Goal: Transaction & Acquisition: Purchase product/service

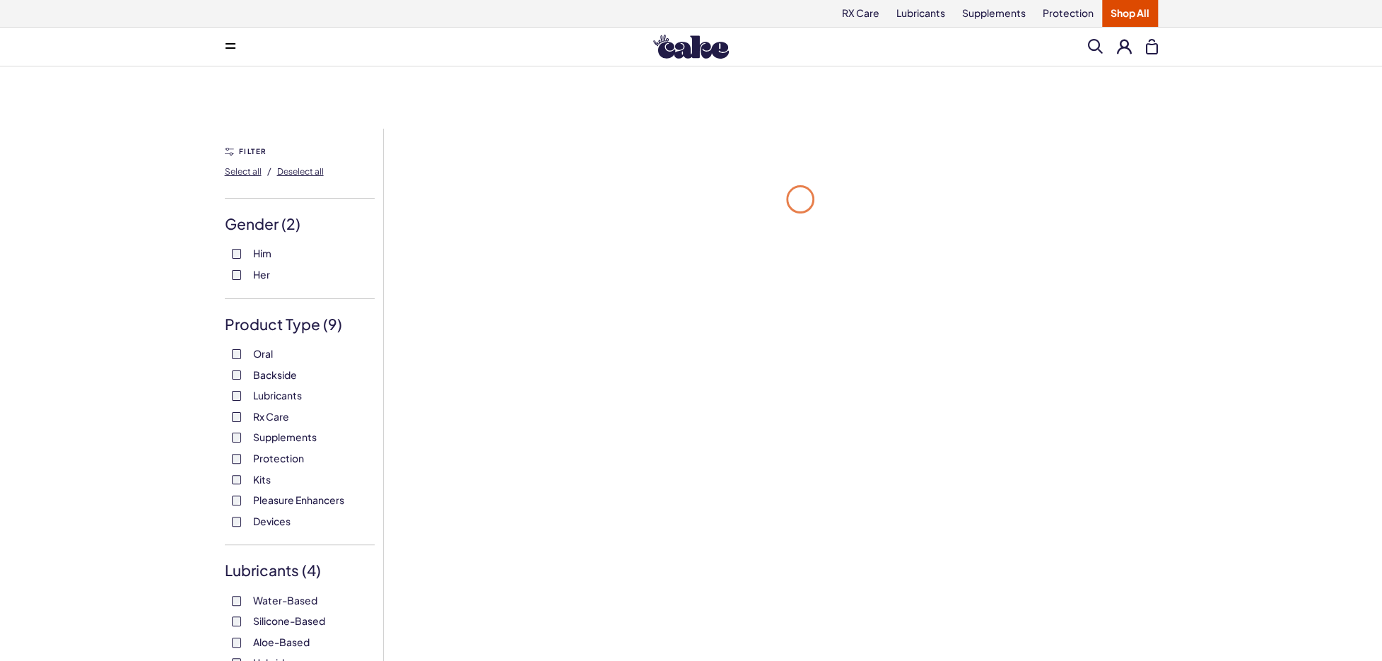
click at [228, 278] on div "Him Her" at bounding box center [300, 264] width 150 height 35
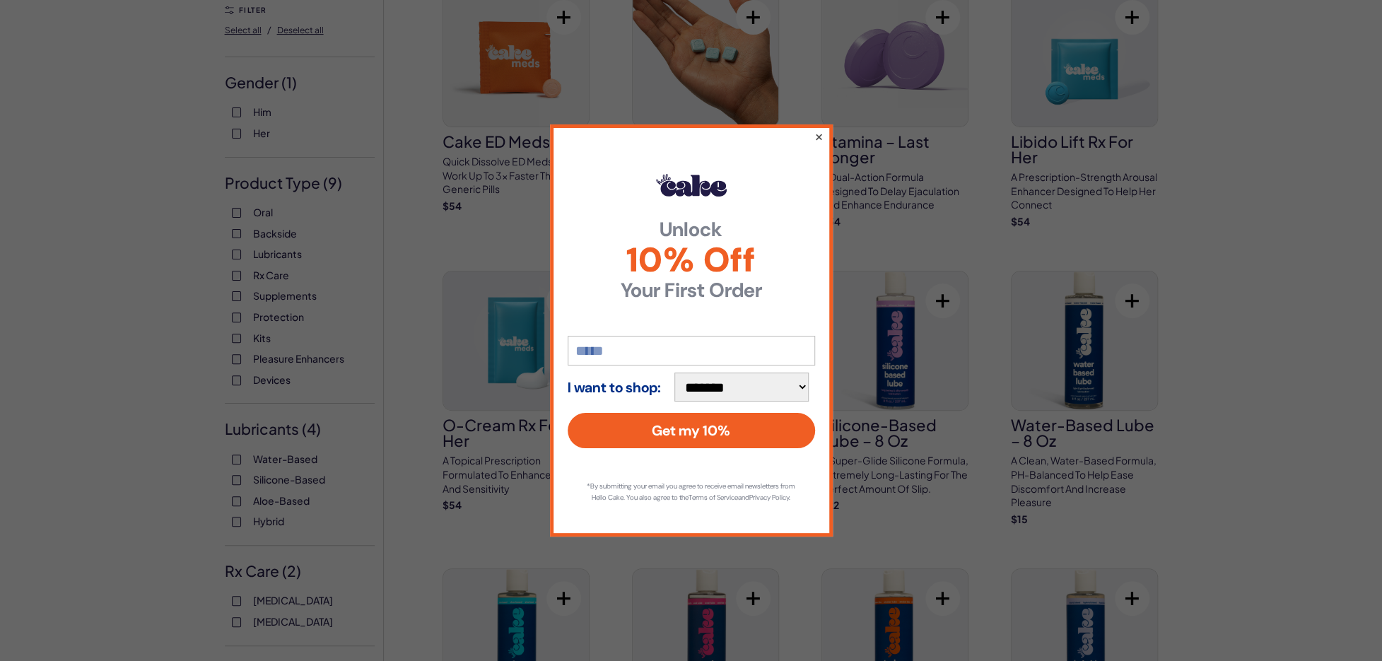
click at [818, 128] on button "×" at bounding box center [818, 136] width 9 height 17
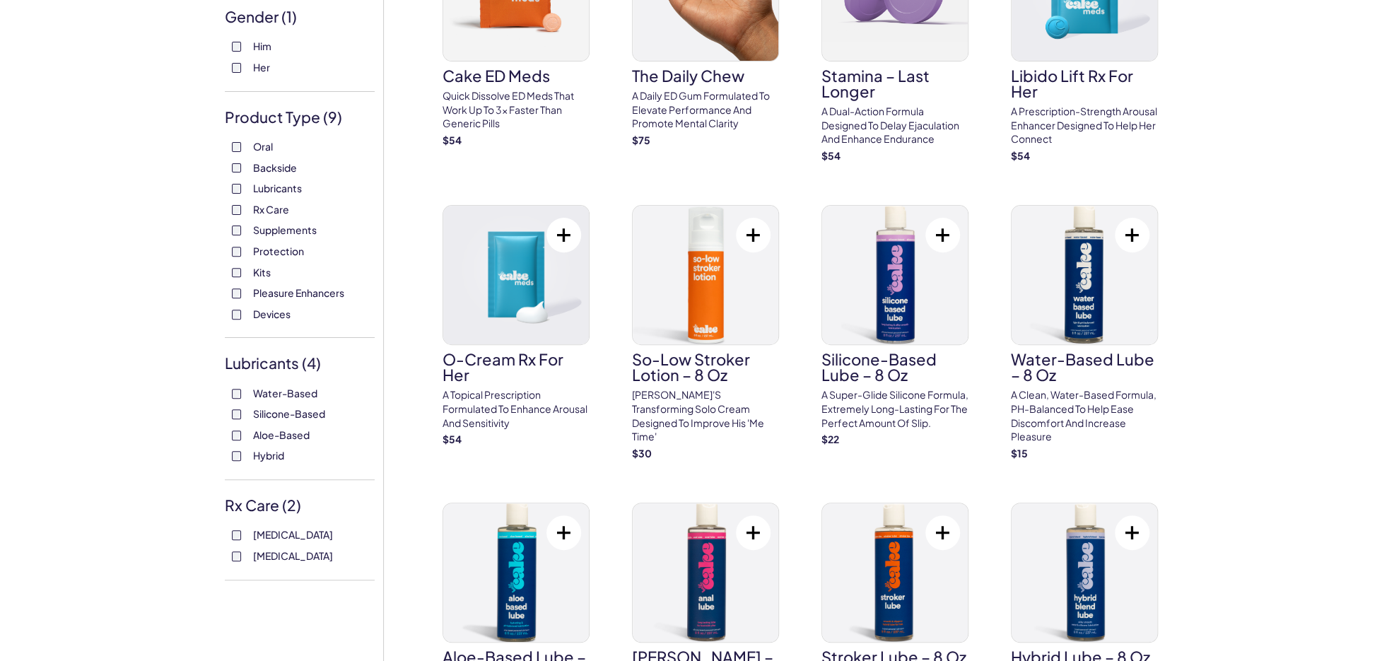
scroll to position [212, 0]
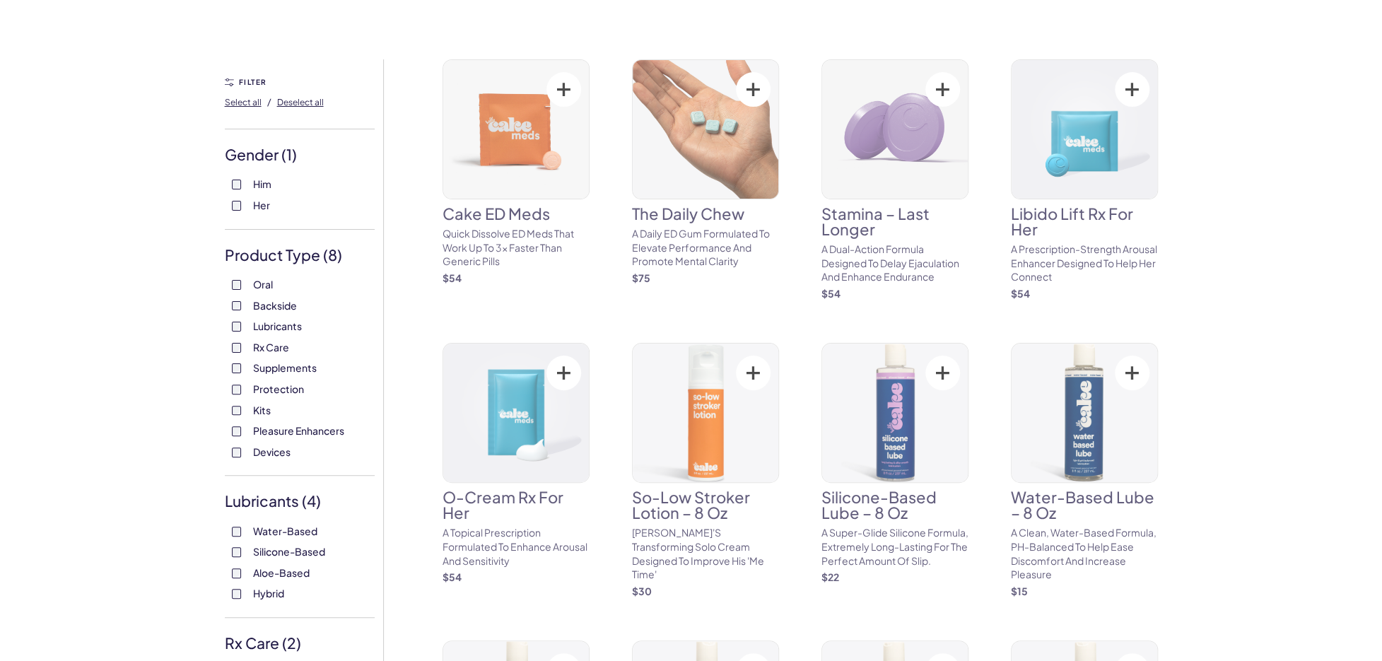
scroll to position [71, 0]
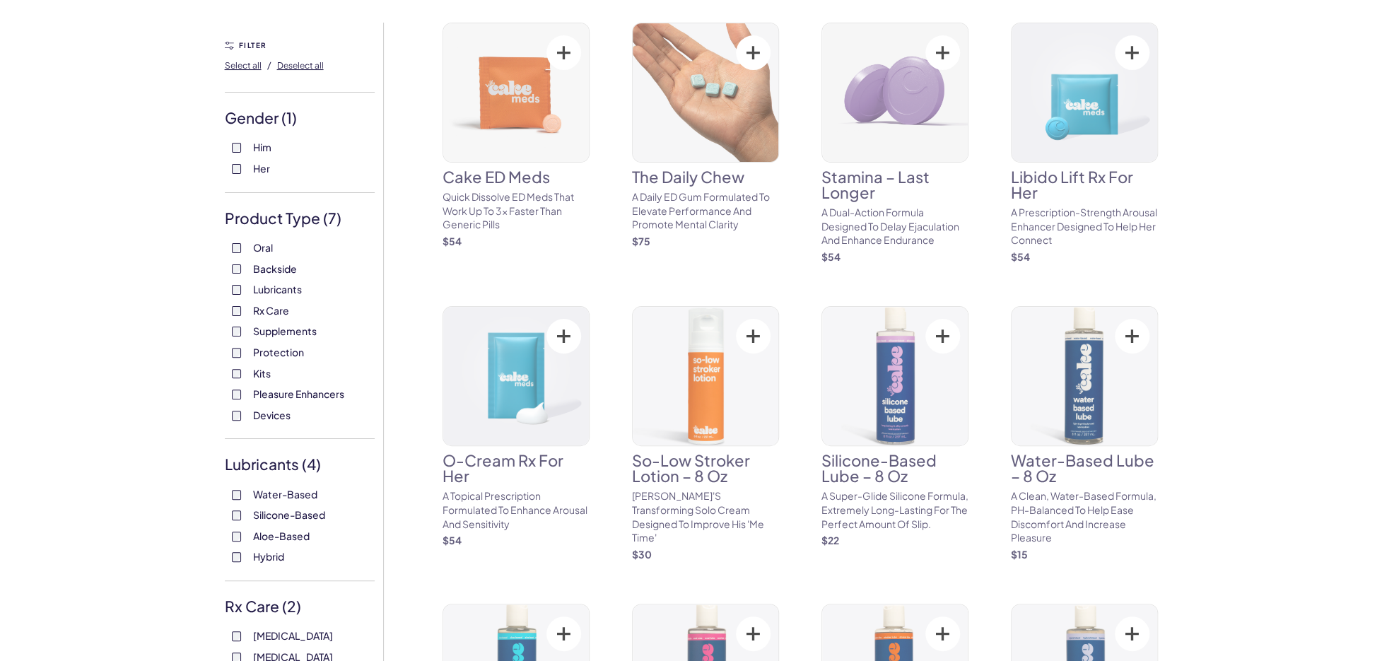
scroll to position [141, 0]
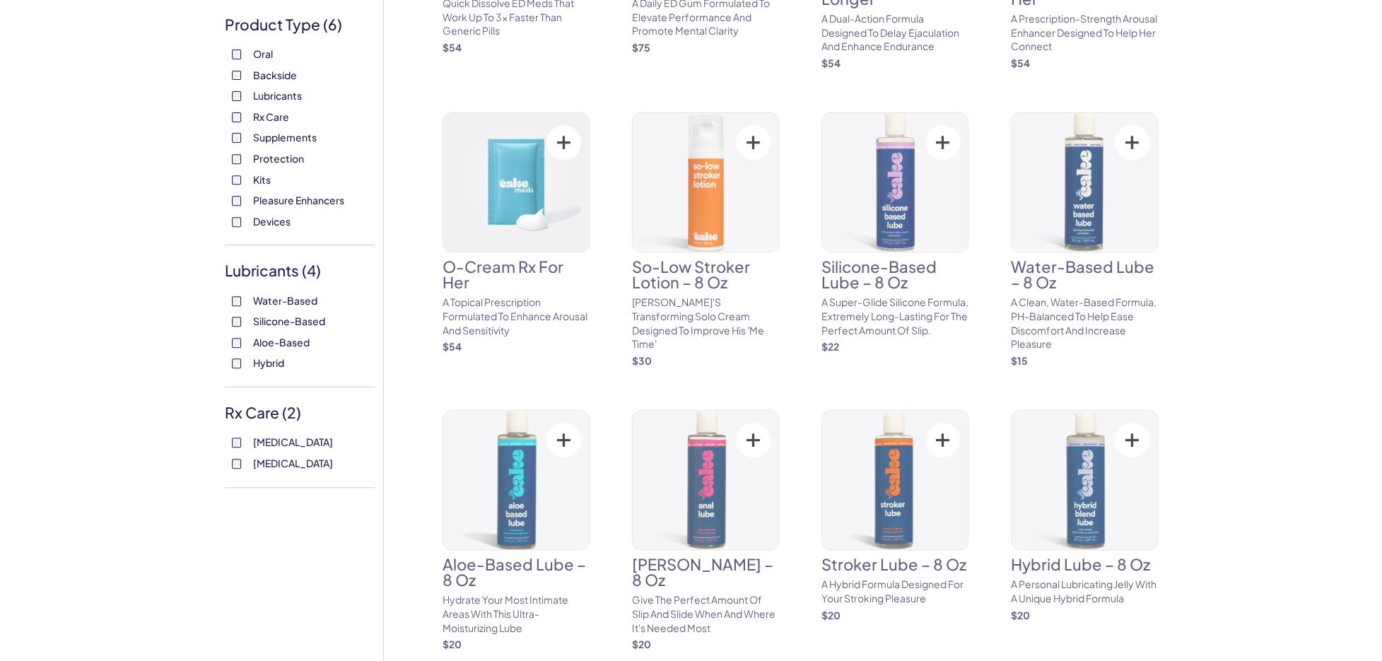
scroll to position [354, 0]
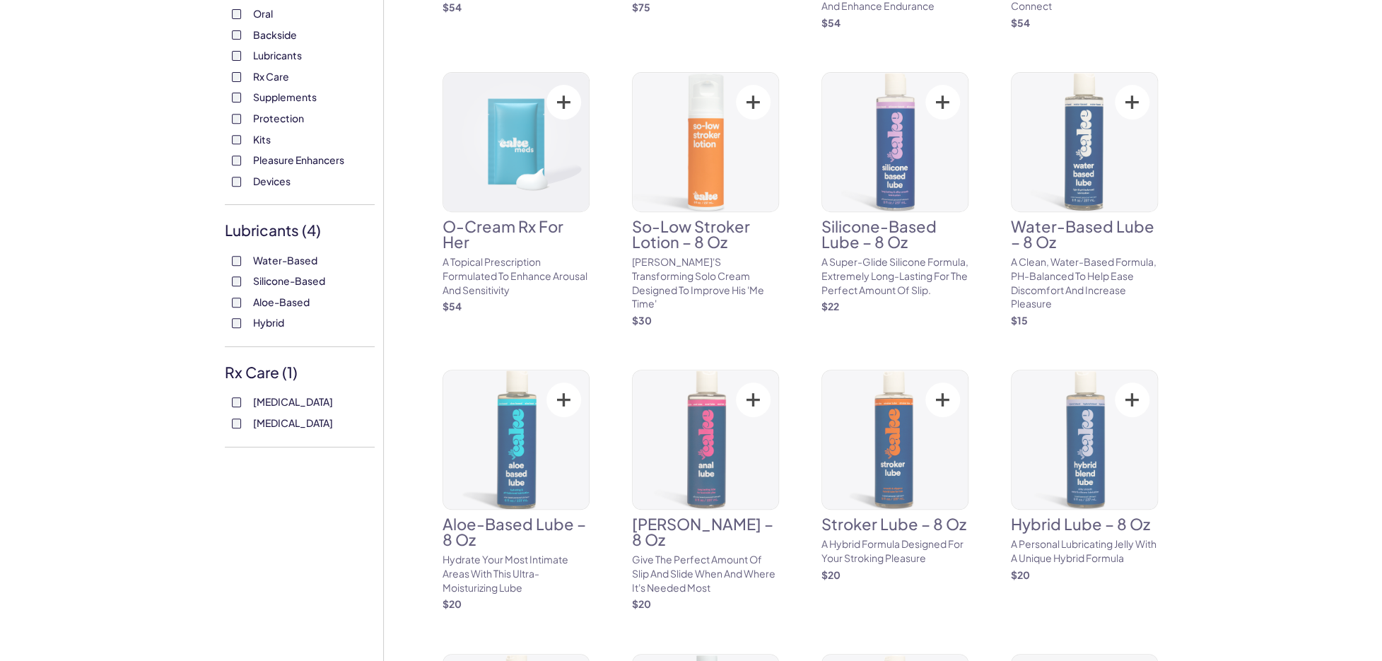
scroll to position [354, 0]
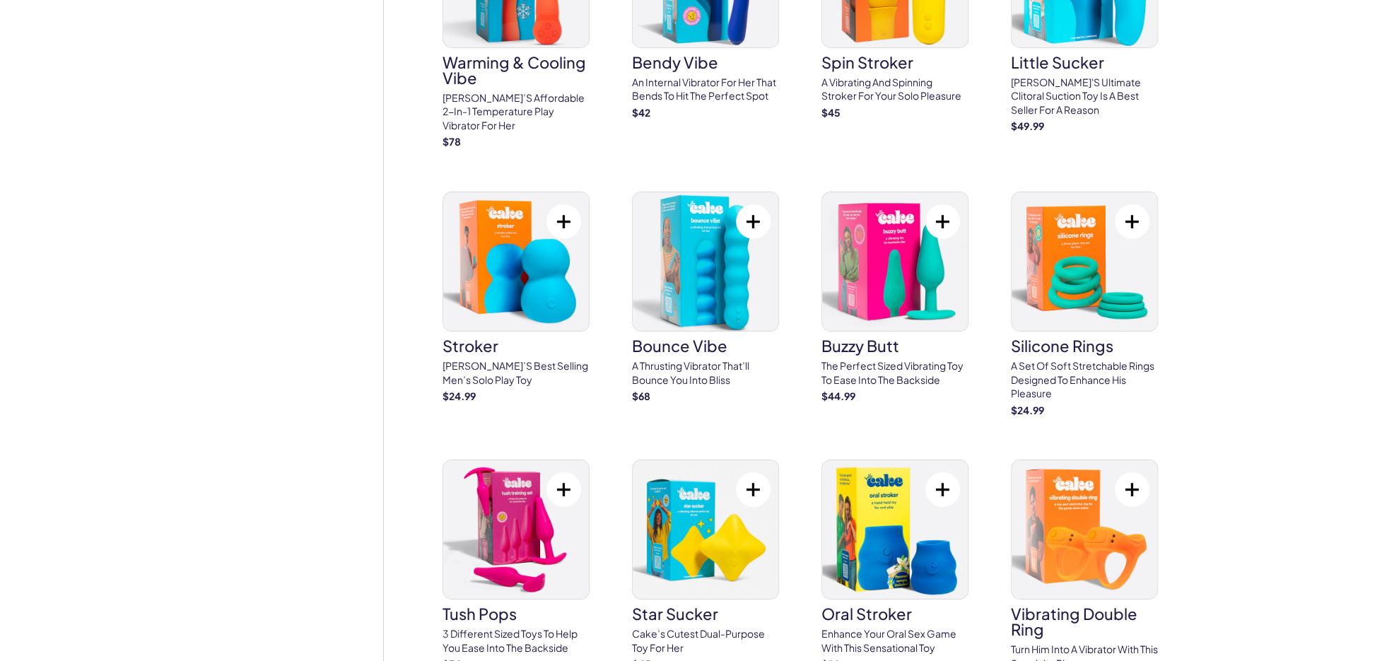
scroll to position [3111, 0]
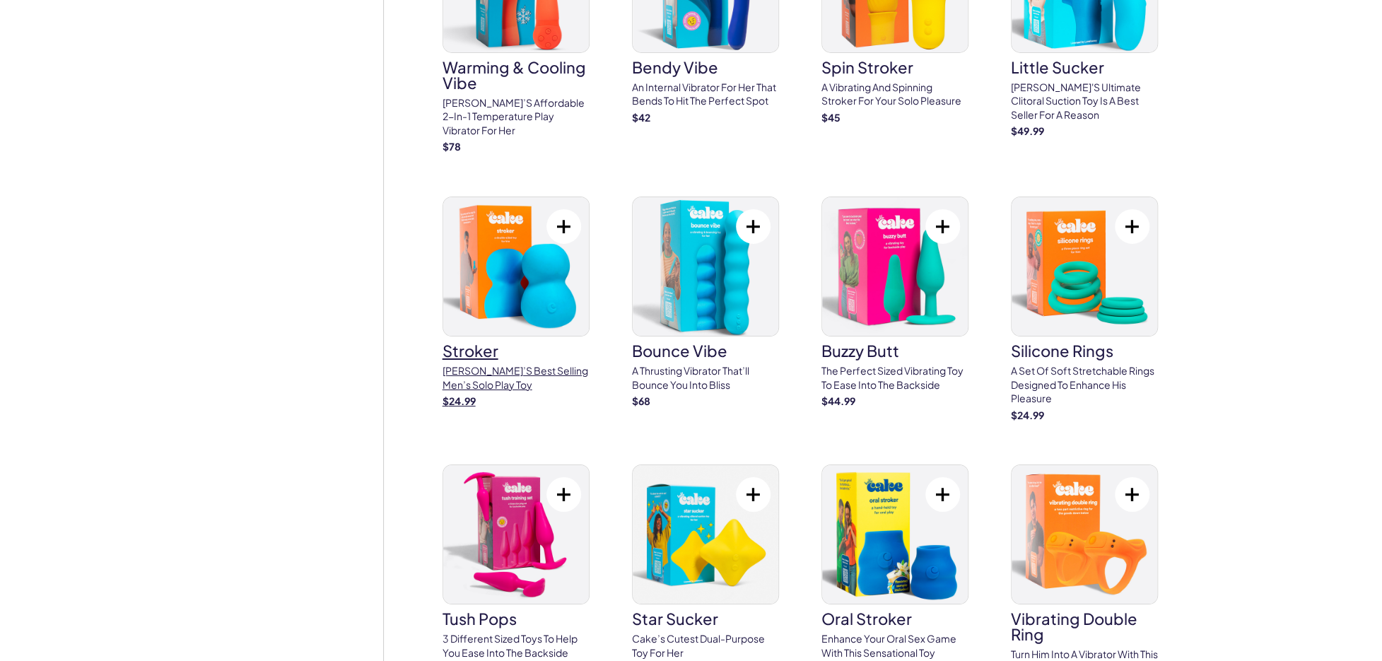
click at [530, 229] on img at bounding box center [516, 266] width 146 height 139
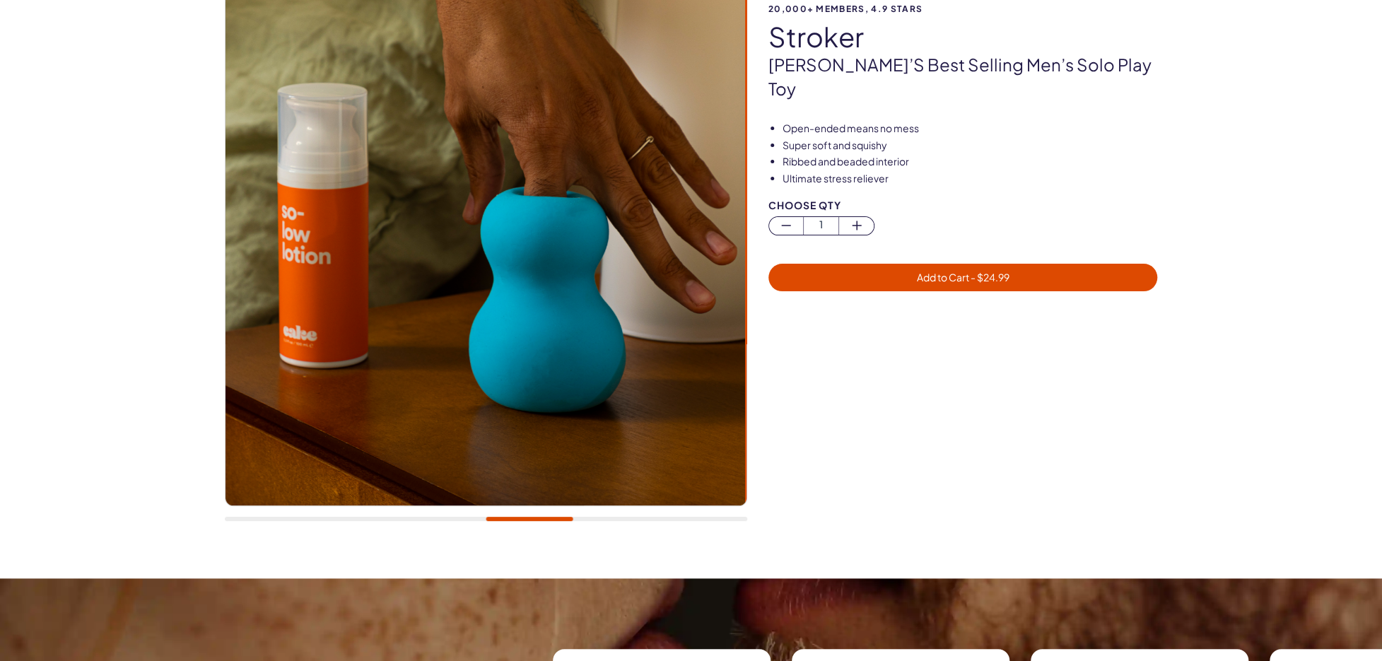
scroll to position [141, 0]
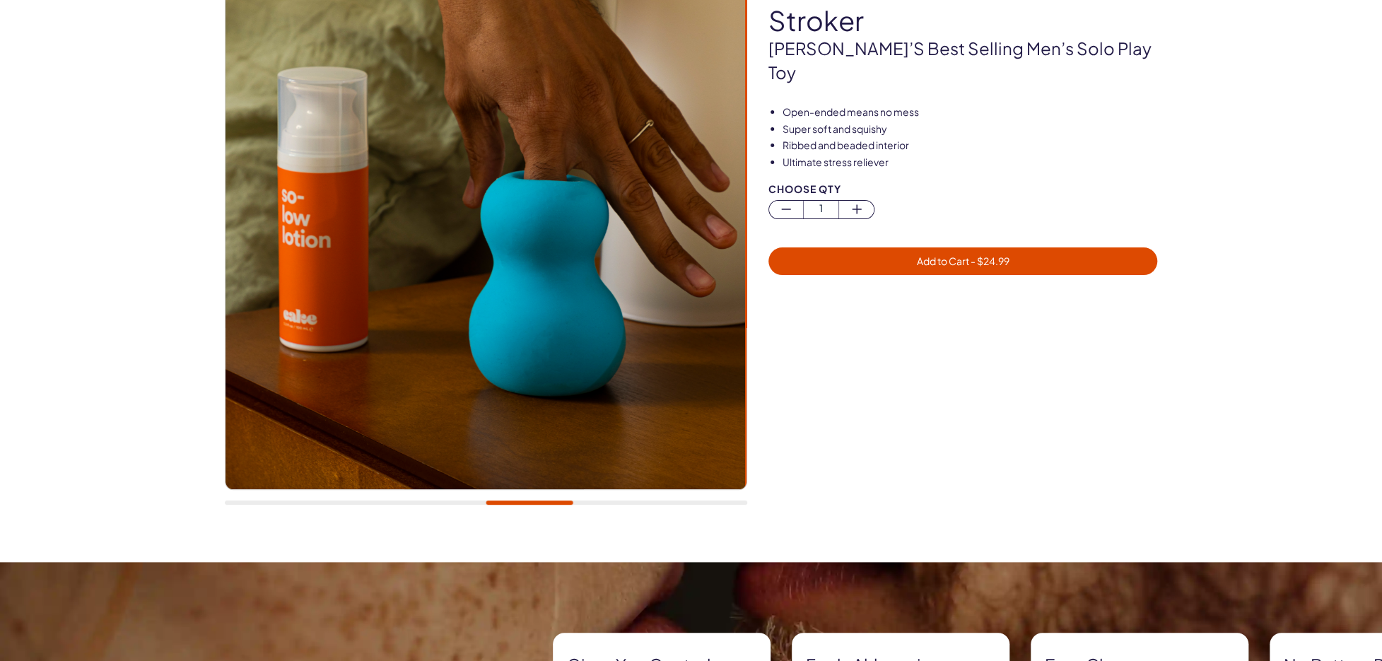
drag, startPoint x: 572, startPoint y: 506, endPoint x: 587, endPoint y: 507, distance: 14.9
click at [587, 507] on div at bounding box center [486, 243] width 523 height 552
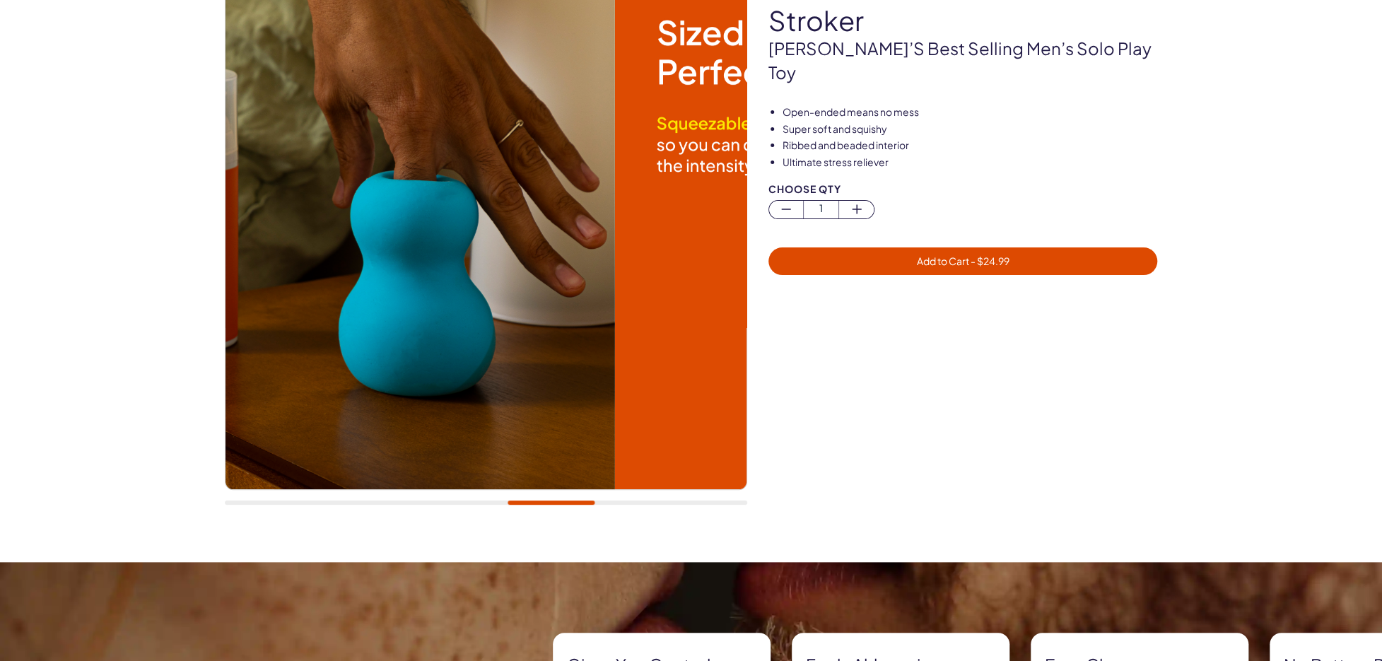
click at [598, 504] on div at bounding box center [486, 243] width 523 height 552
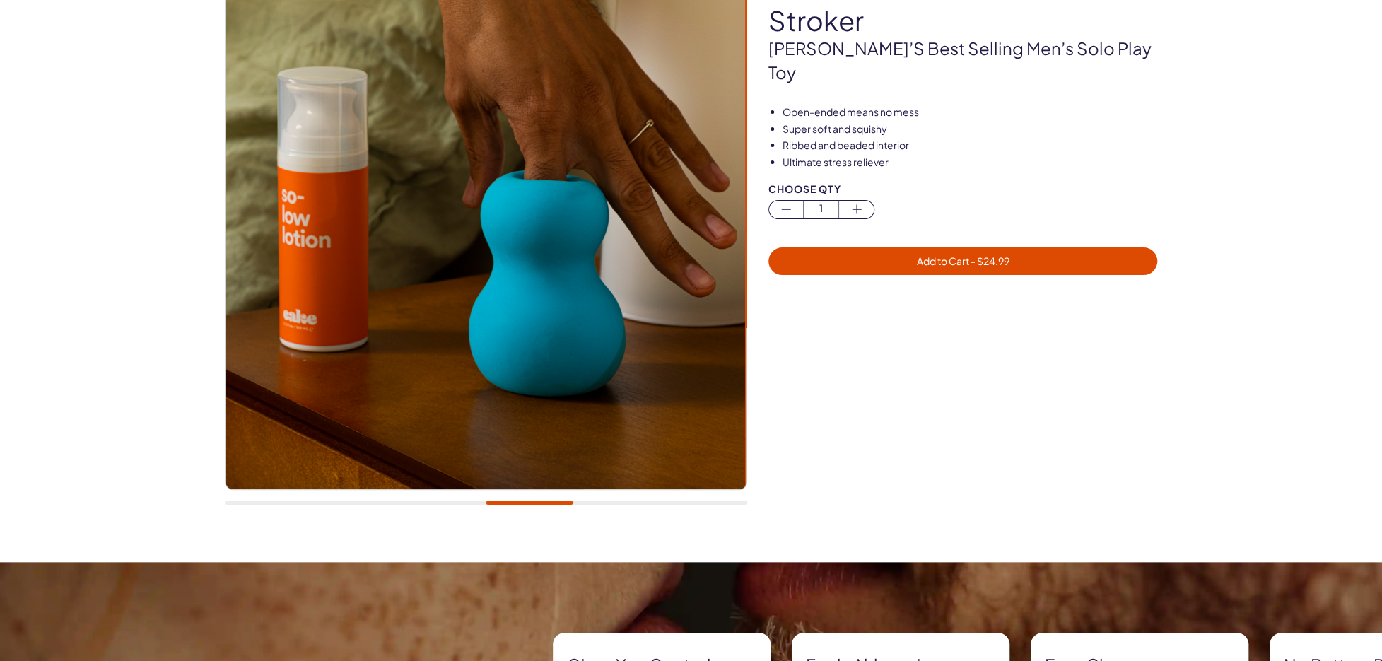
drag, startPoint x: 598, startPoint y: 504, endPoint x: 621, endPoint y: 500, distance: 23.0
click at [682, 504] on div at bounding box center [486, 243] width 523 height 552
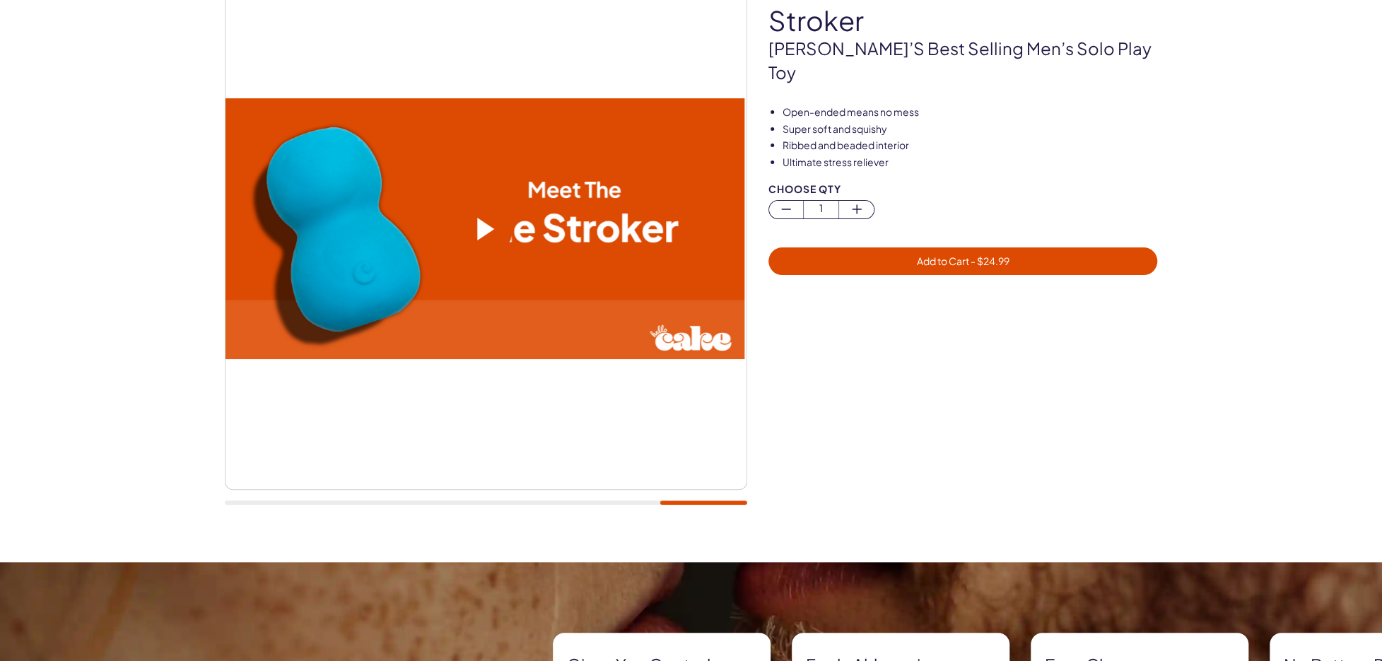
click at [639, 503] on div at bounding box center [486, 503] width 523 height 4
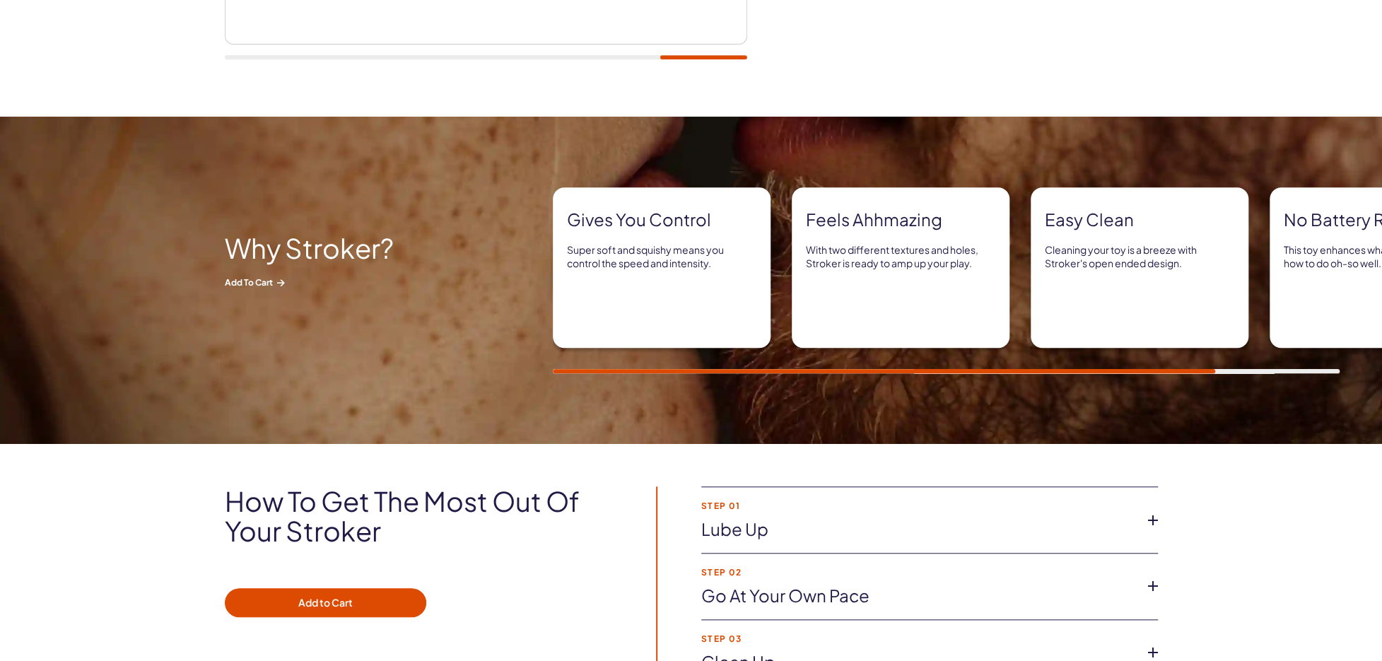
scroll to position [636, 0]
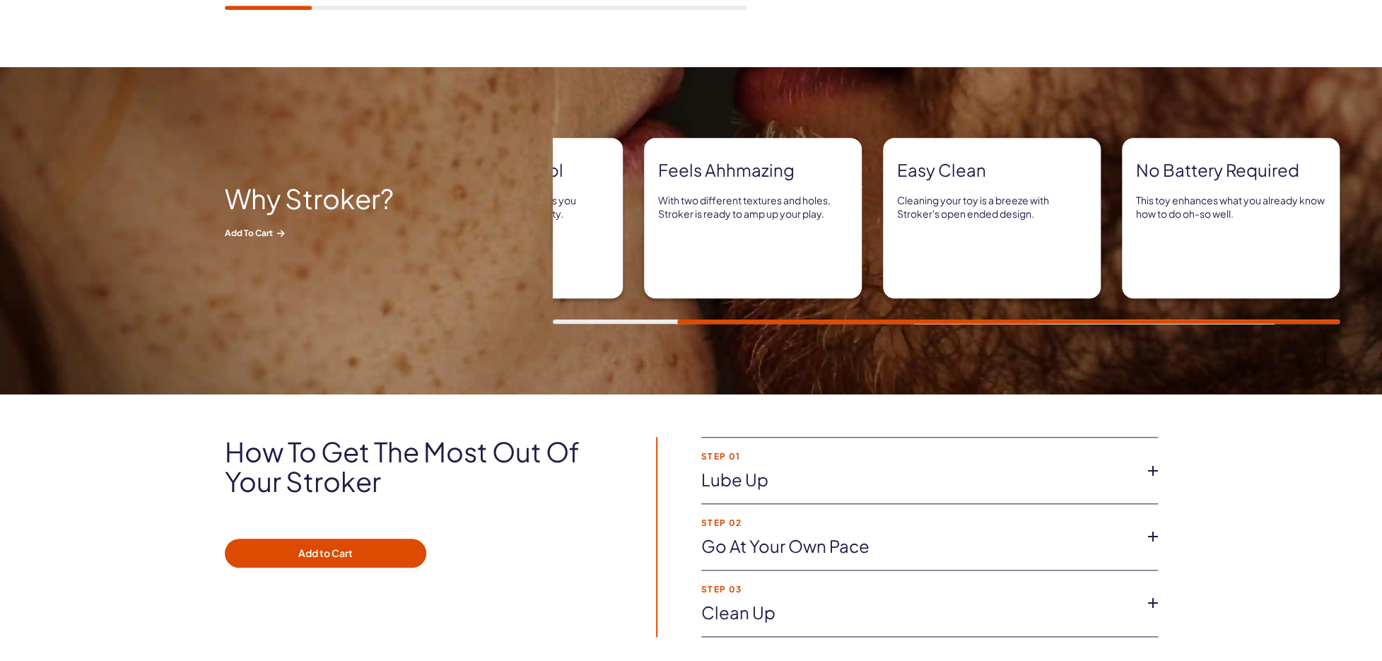
click at [921, 310] on div "Gives you control Super soft and squishy means you control the speed and intens…" at bounding box center [967, 231] width 829 height 186
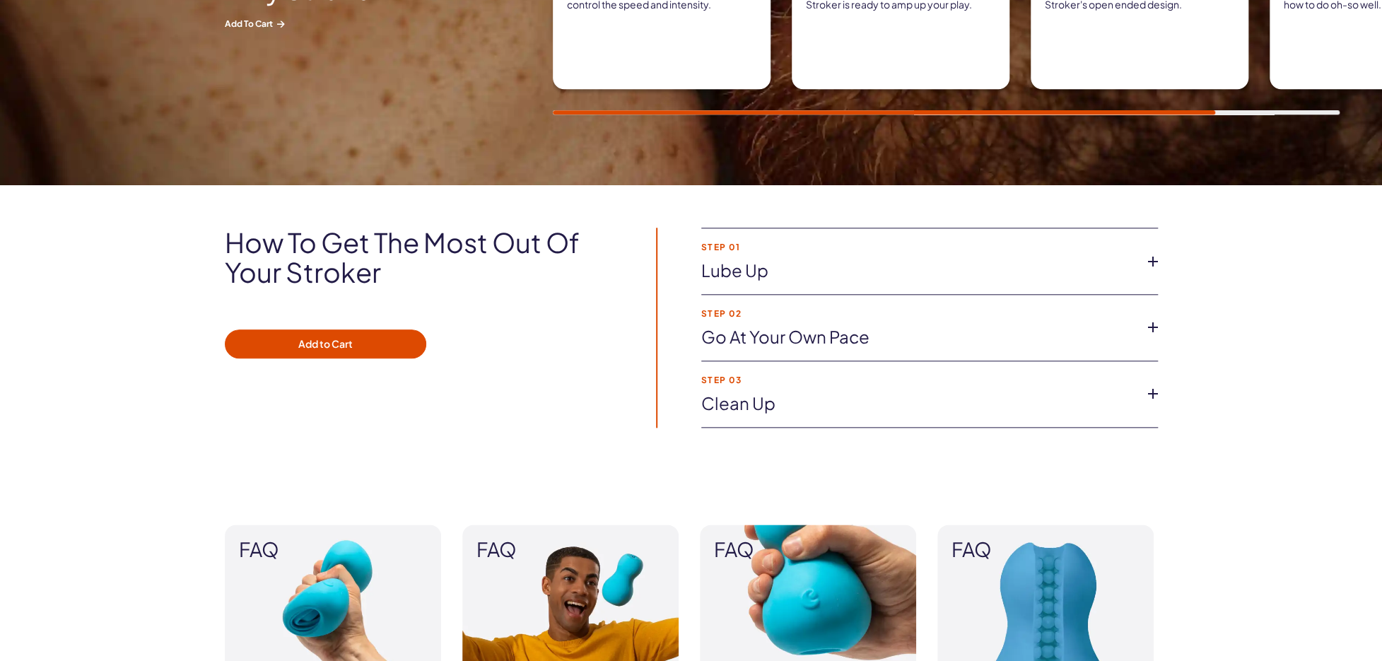
scroll to position [849, 0]
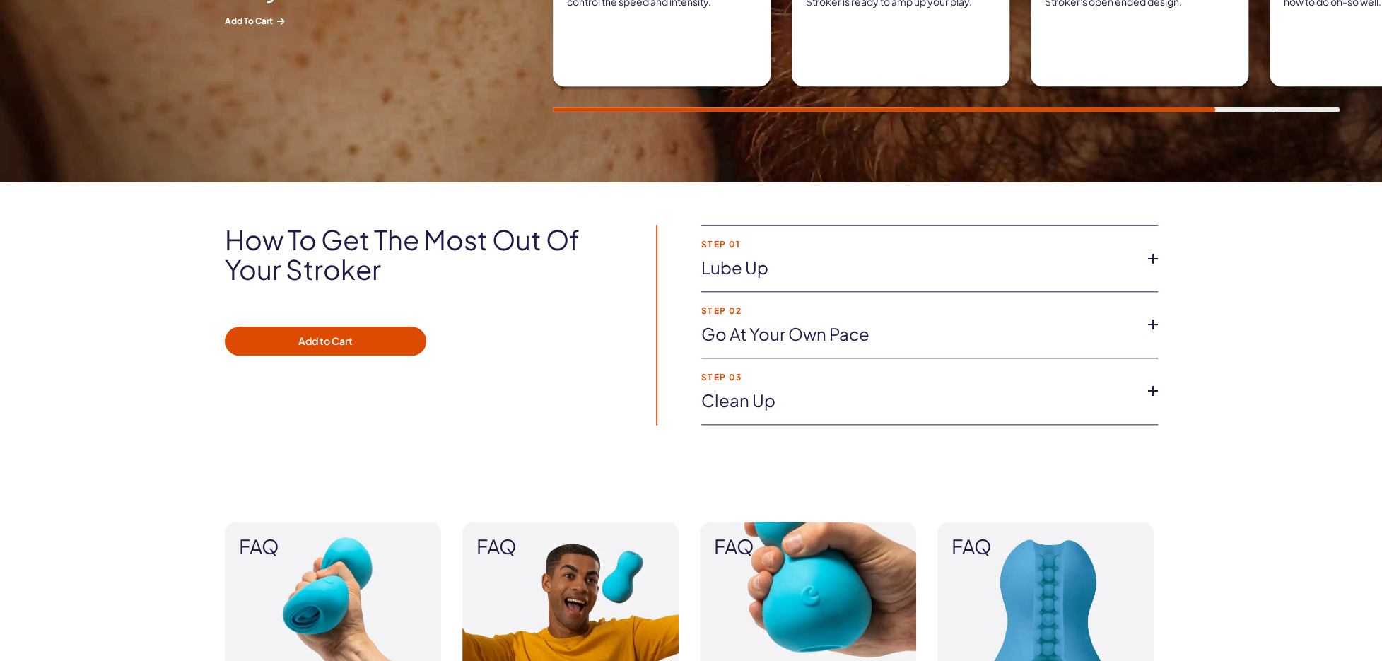
click at [1141, 405] on li "Step 03 Clean up Once you’re done with playtime, easily clean your Stroker with…" at bounding box center [929, 392] width 457 height 66
click at [1156, 390] on icon at bounding box center [1153, 390] width 21 height 21
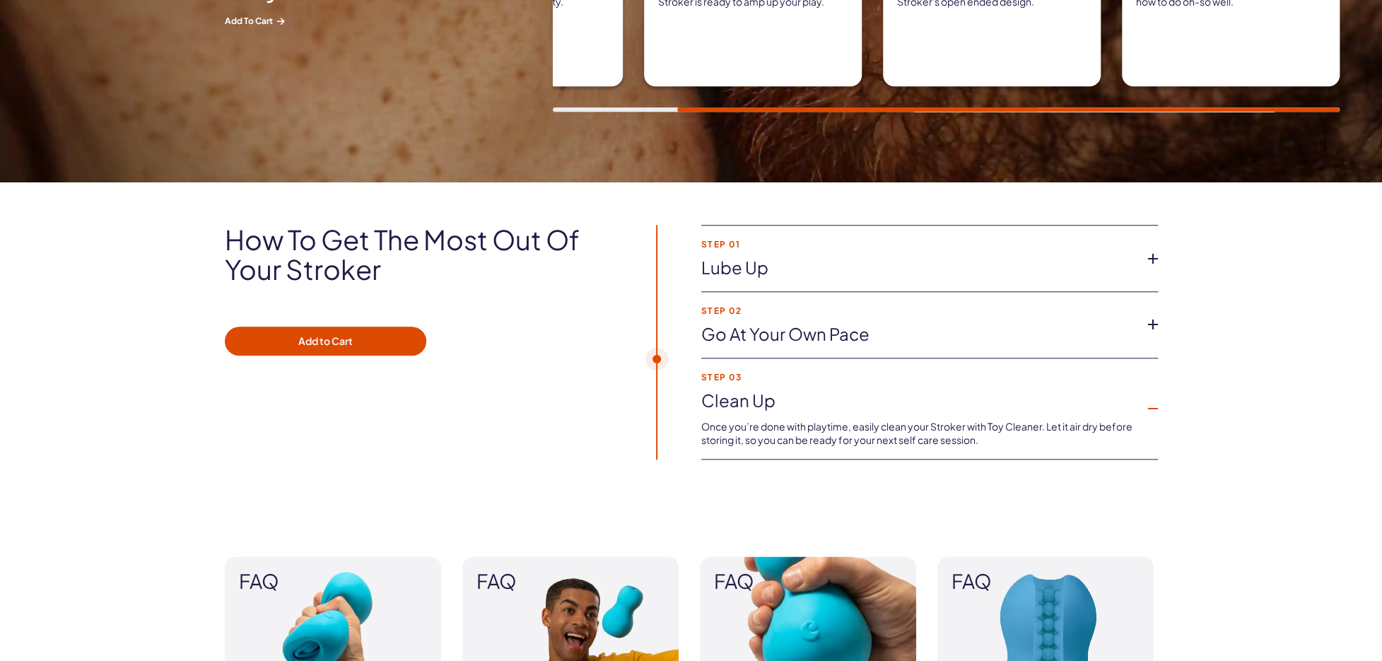
click at [1155, 306] on li "Step 02 Go at your own pace The handheld design puts you in control of the pres…" at bounding box center [929, 325] width 457 height 66
click at [1143, 333] on icon at bounding box center [1153, 324] width 21 height 21
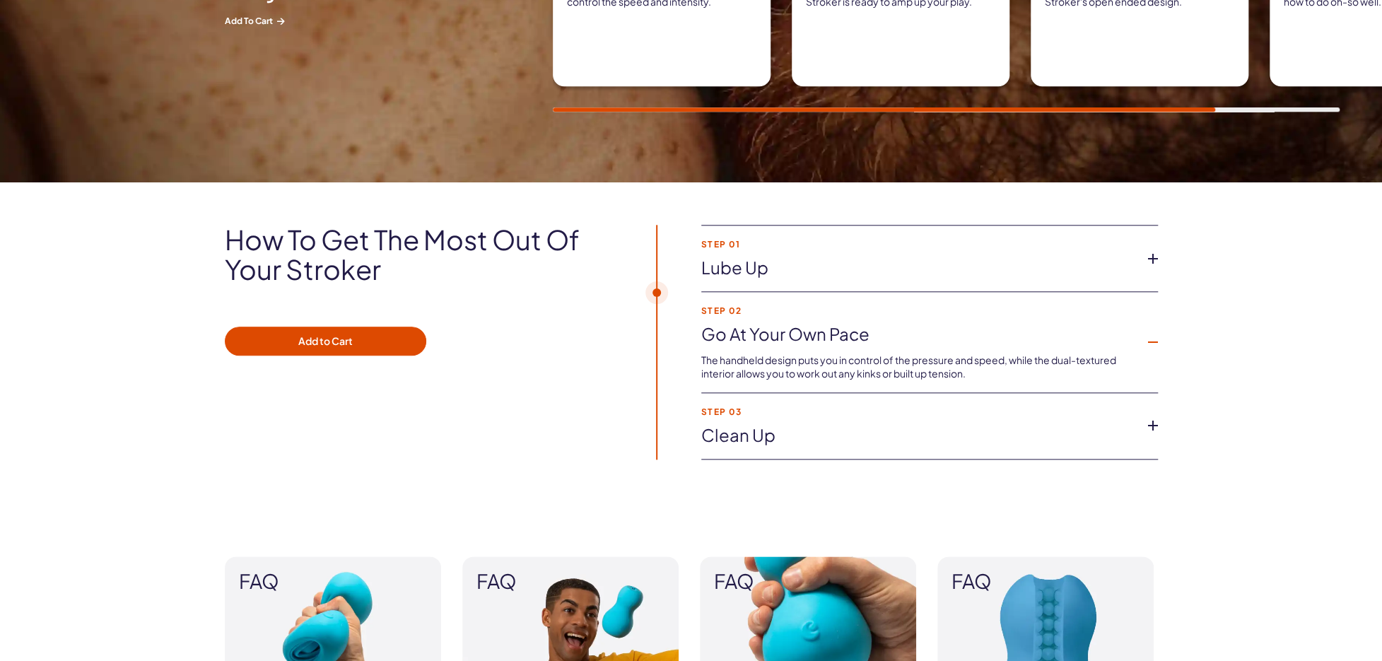
click at [1160, 255] on icon at bounding box center [1153, 258] width 21 height 21
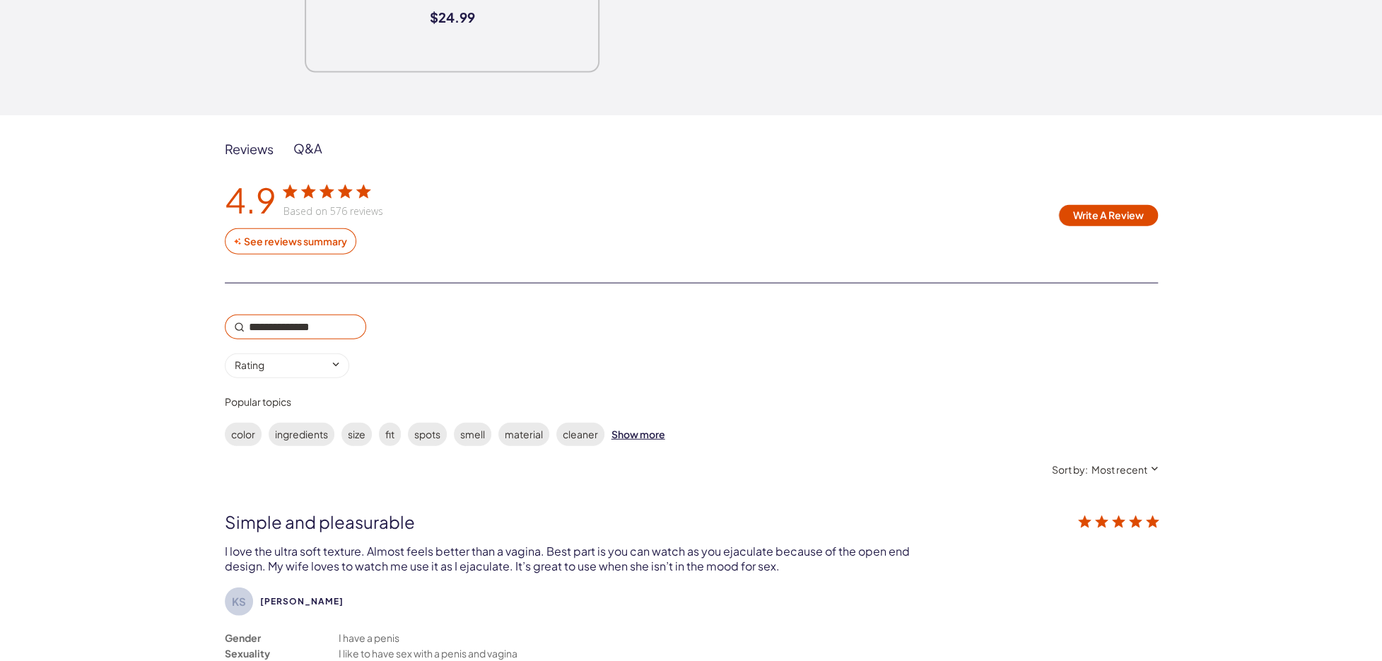
scroll to position [2263, 0]
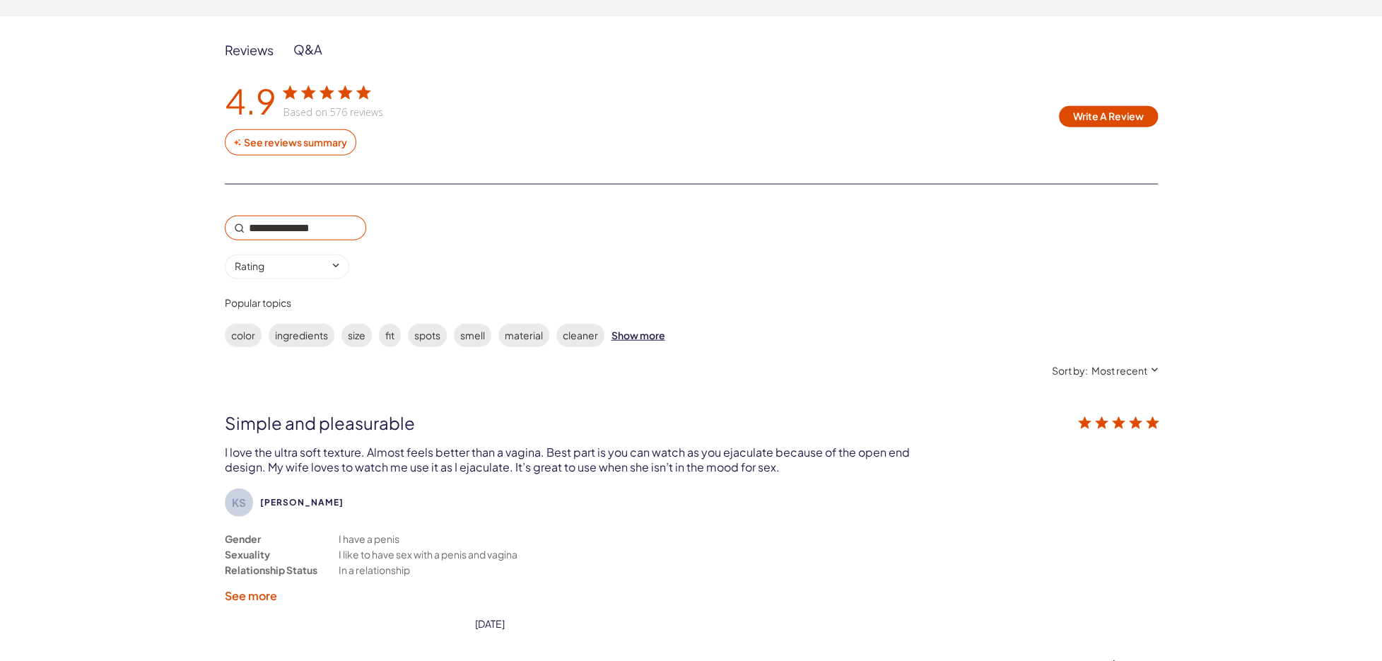
click at [299, 51] on div "Q&A" at bounding box center [307, 49] width 29 height 17
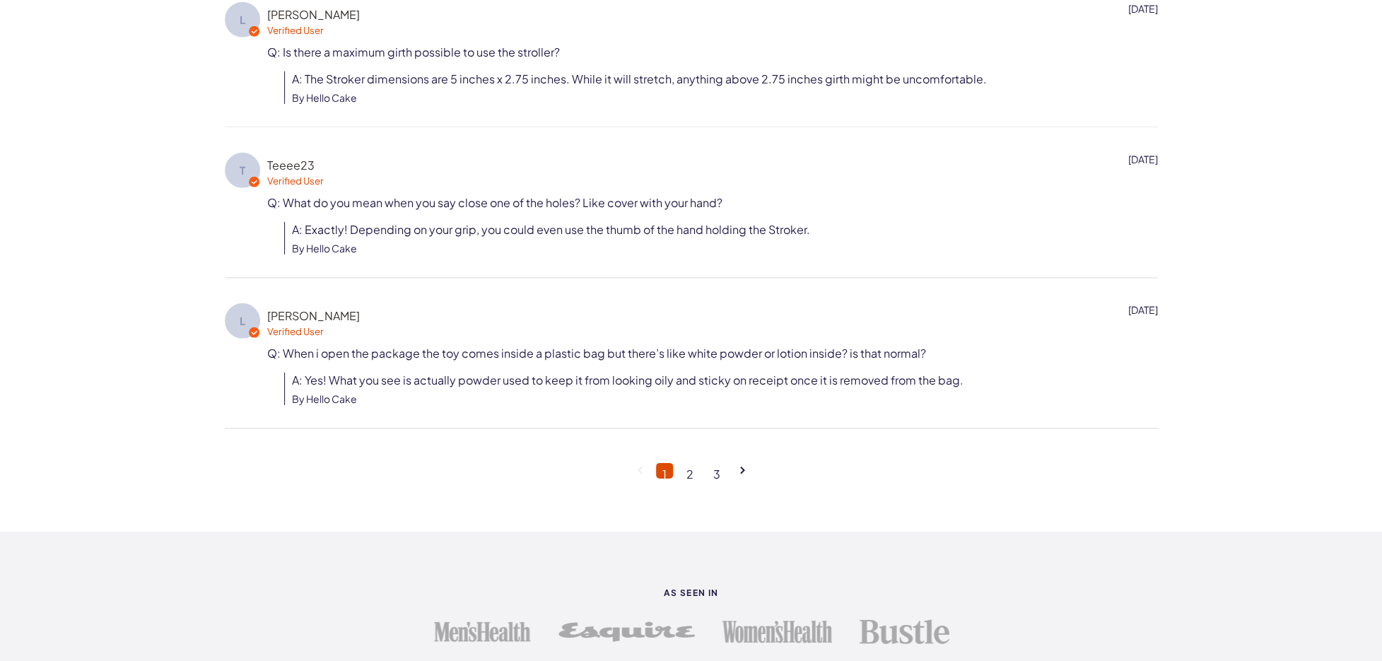
scroll to position [2758, 0]
drag, startPoint x: 682, startPoint y: 477, endPoint x: 689, endPoint y: 474, distance: 8.3
click at [683, 477] on nav "1 2 3" at bounding box center [691, 469] width 933 height 23
click at [692, 474] on link "2" at bounding box center [690, 470] width 20 height 16
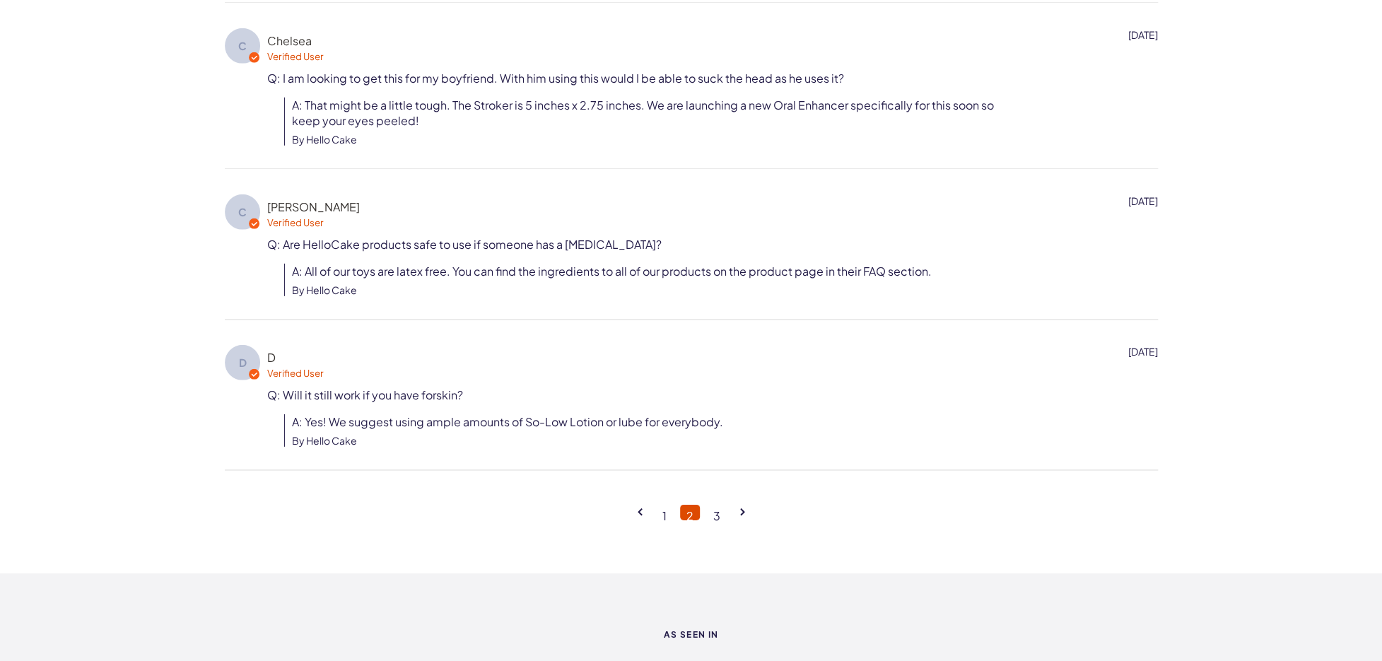
scroll to position [2763, 0]
click at [716, 510] on link "3" at bounding box center [717, 511] width 20 height 16
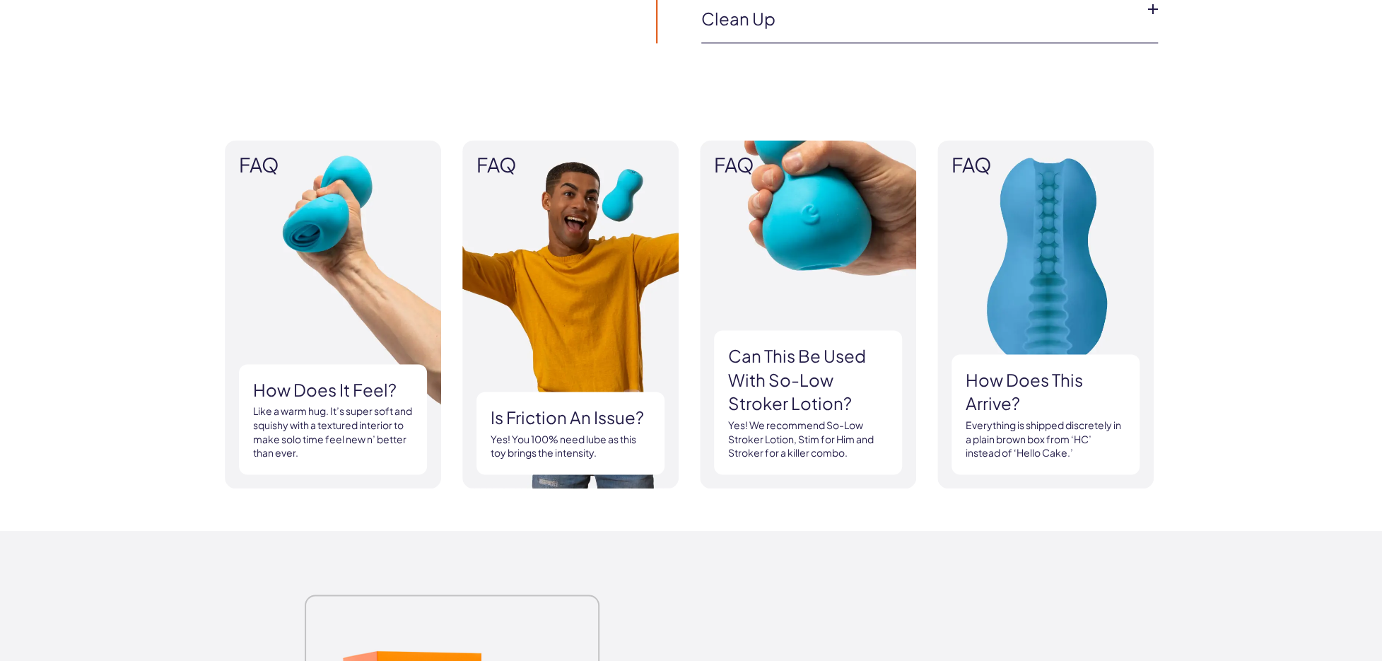
scroll to position [1349, 0]
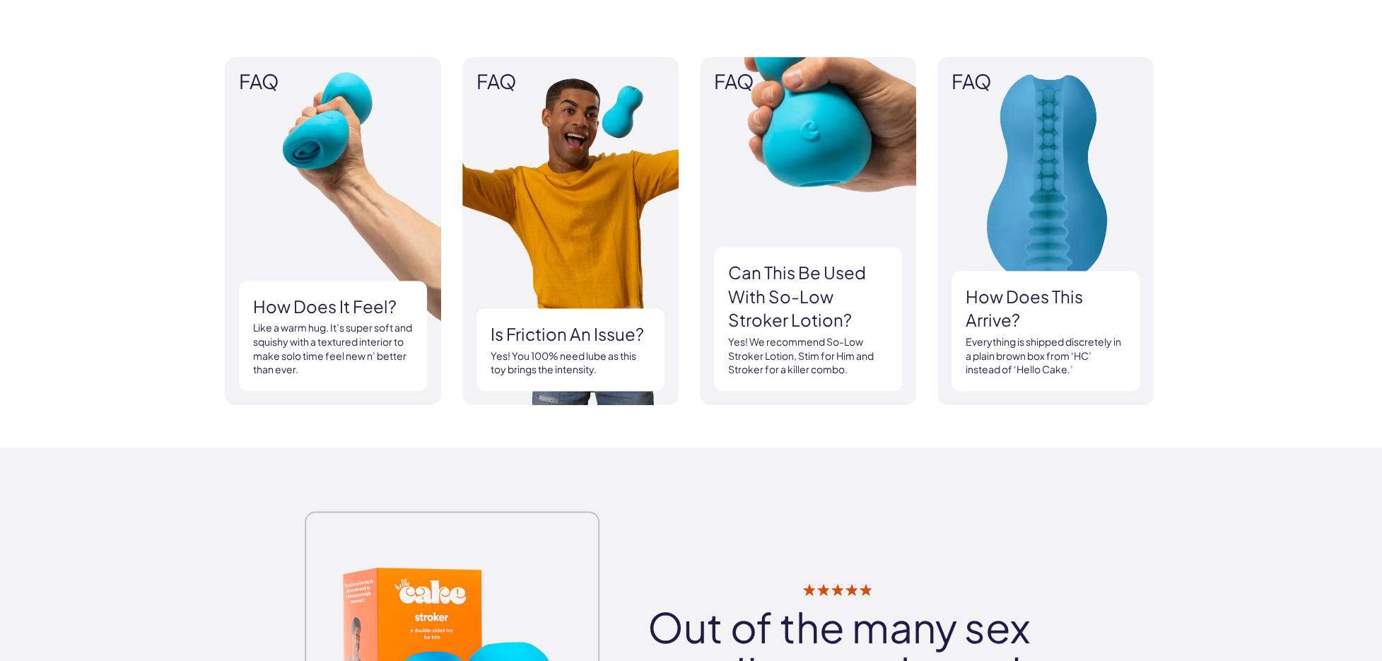
click at [1044, 161] on img at bounding box center [1046, 231] width 216 height 349
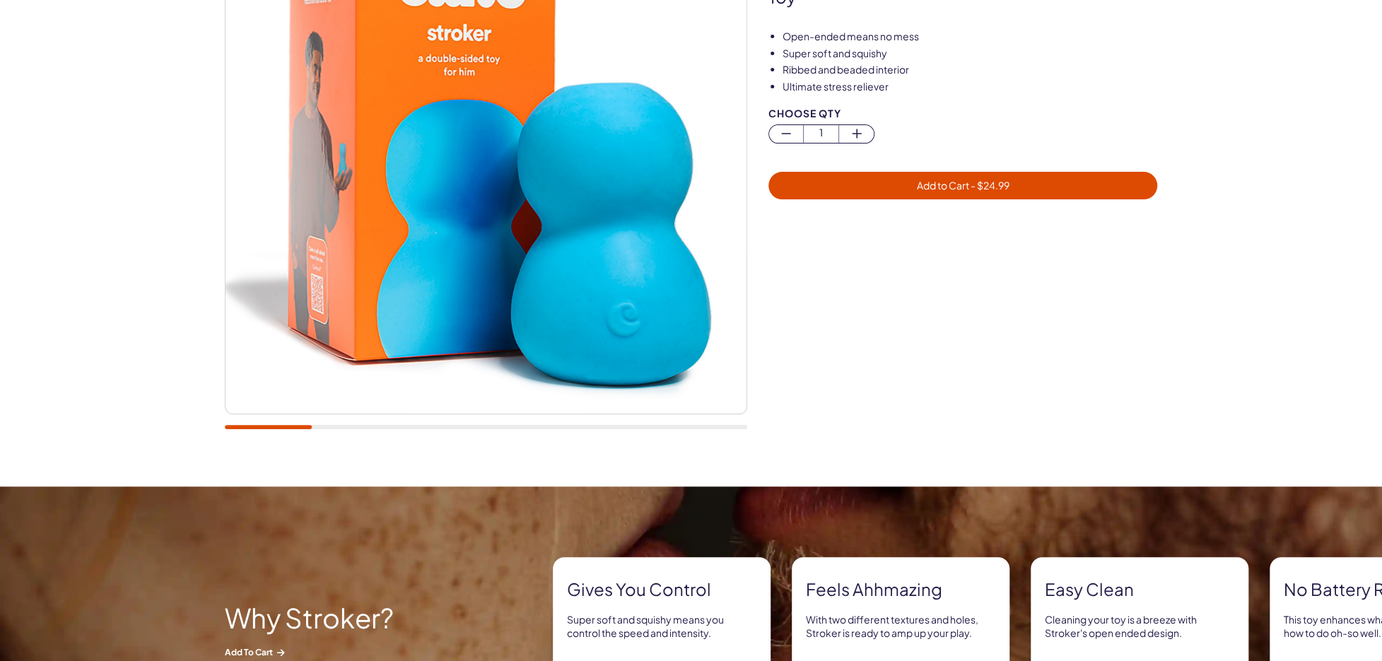
scroll to position [0, 0]
